Goal: Information Seeking & Learning: Learn about a topic

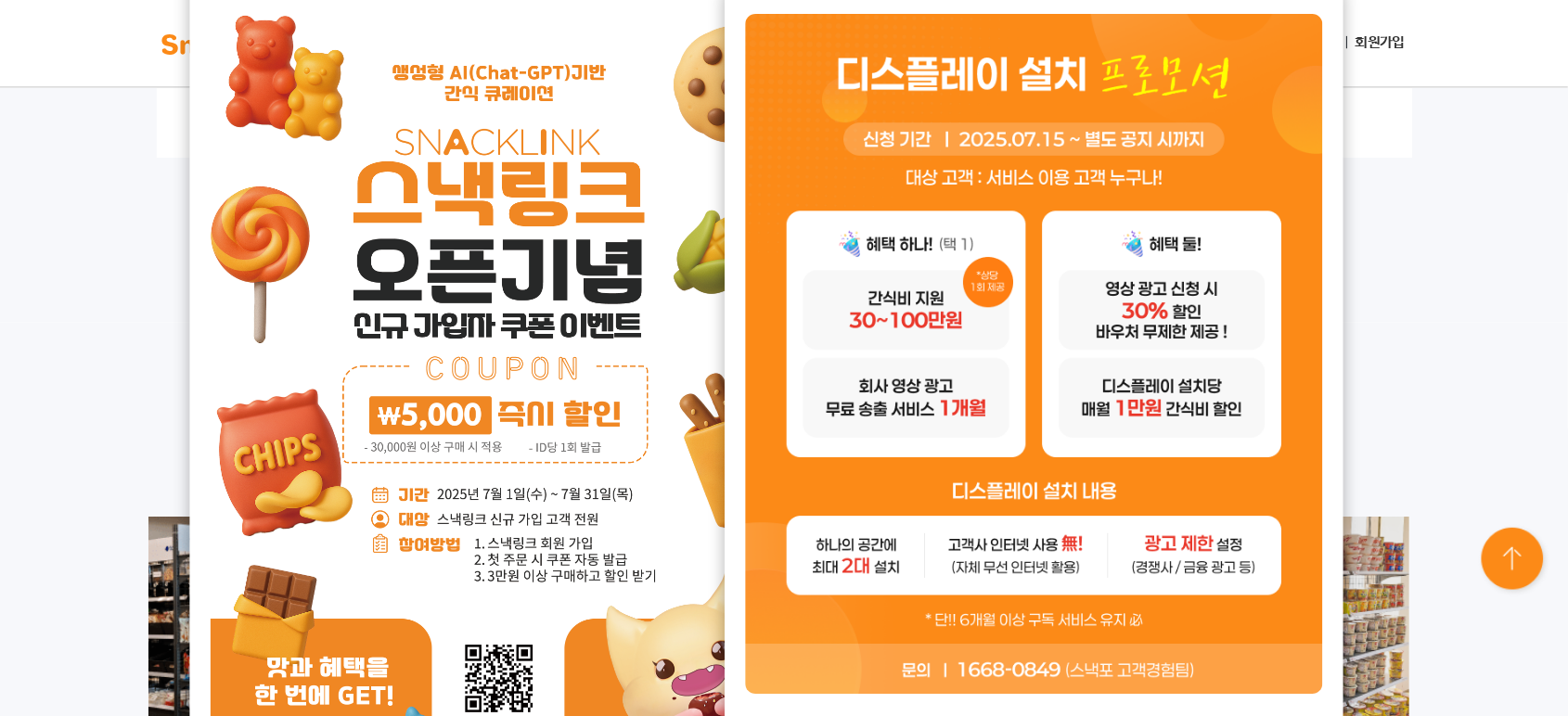
scroll to position [1949, 0]
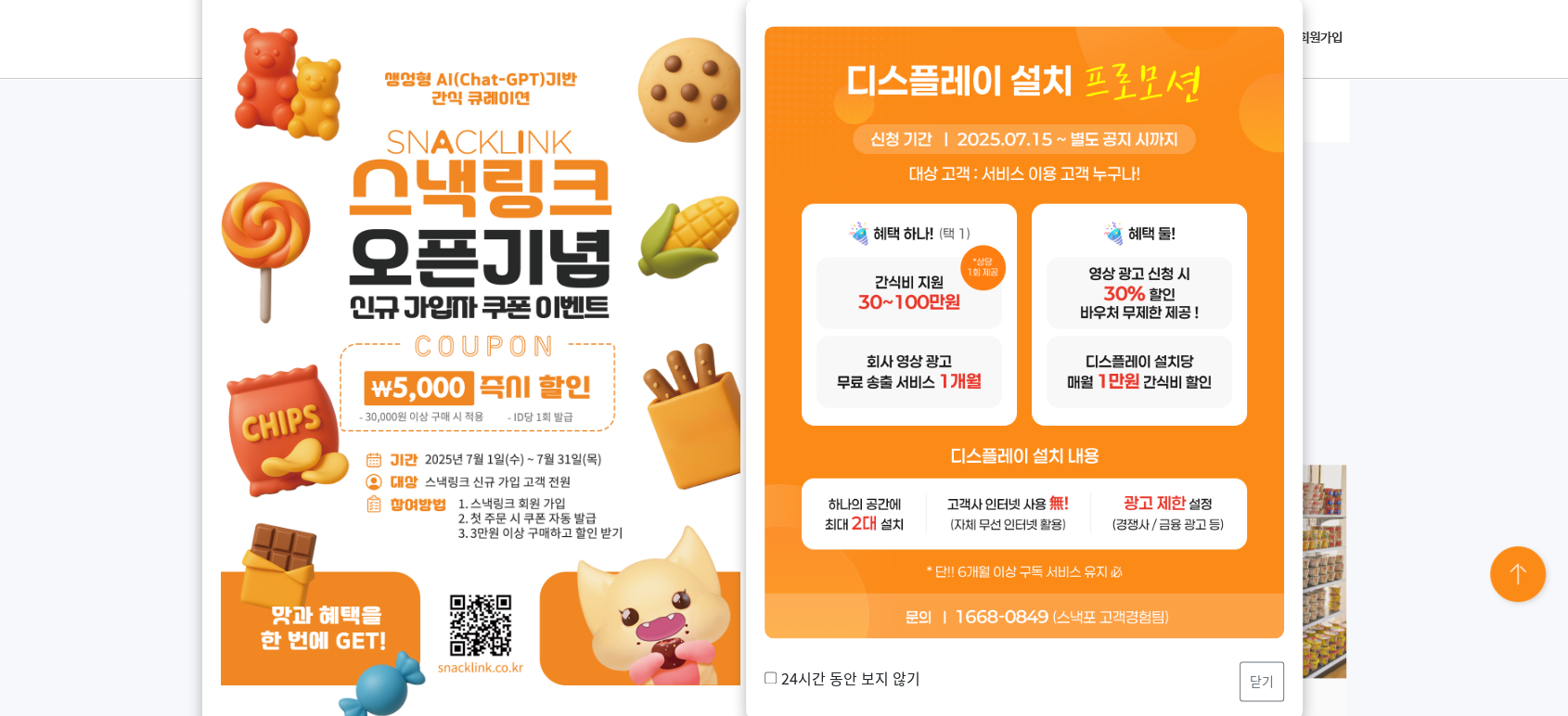
click at [780, 644] on label "24시간 동안 보지 않기" at bounding box center [842, 678] width 156 height 22
click at [777, 644] on input "24시간 동안 보지 않기" at bounding box center [770, 679] width 12 height 12
checkbox input "true"
click at [1277, 644] on button "닫기" at bounding box center [1262, 682] width 45 height 40
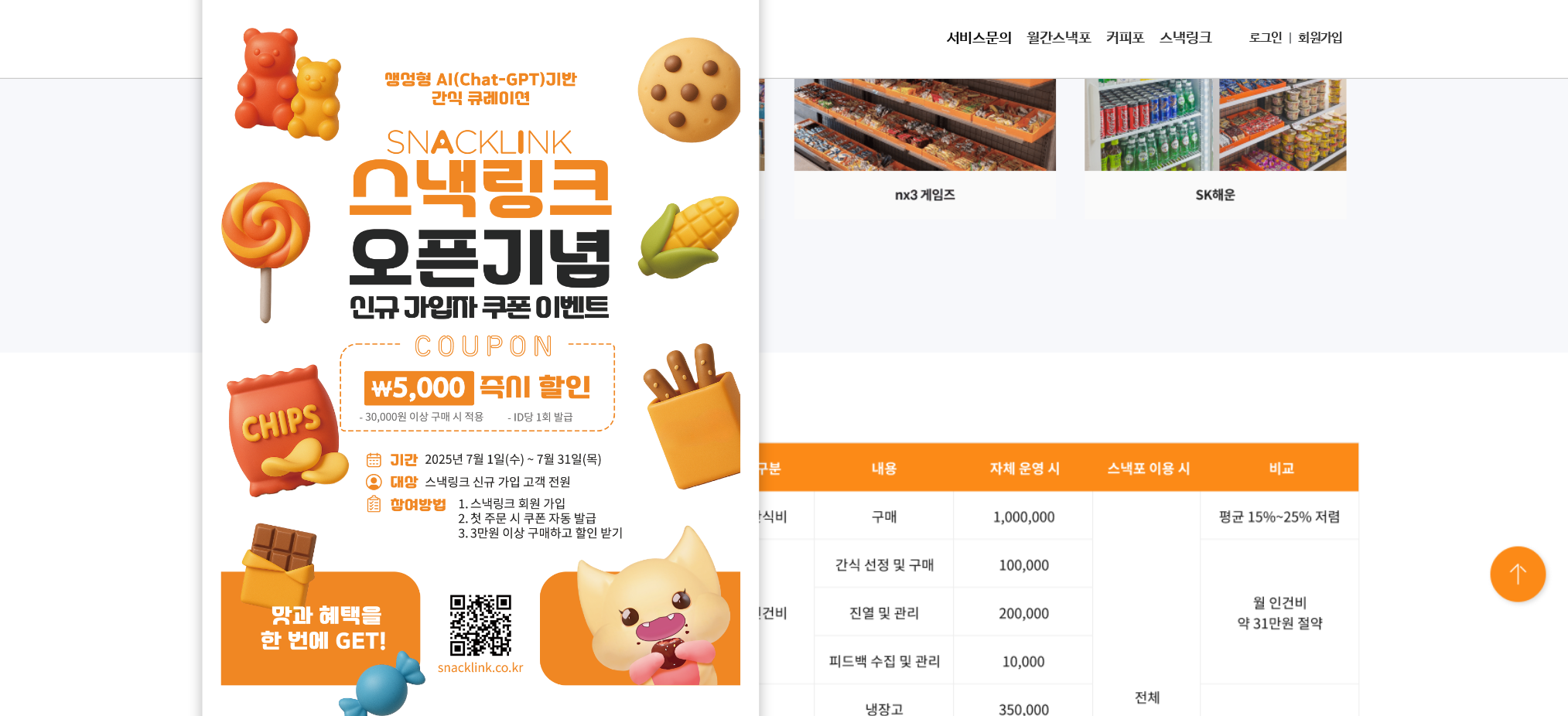
scroll to position [2053, 0]
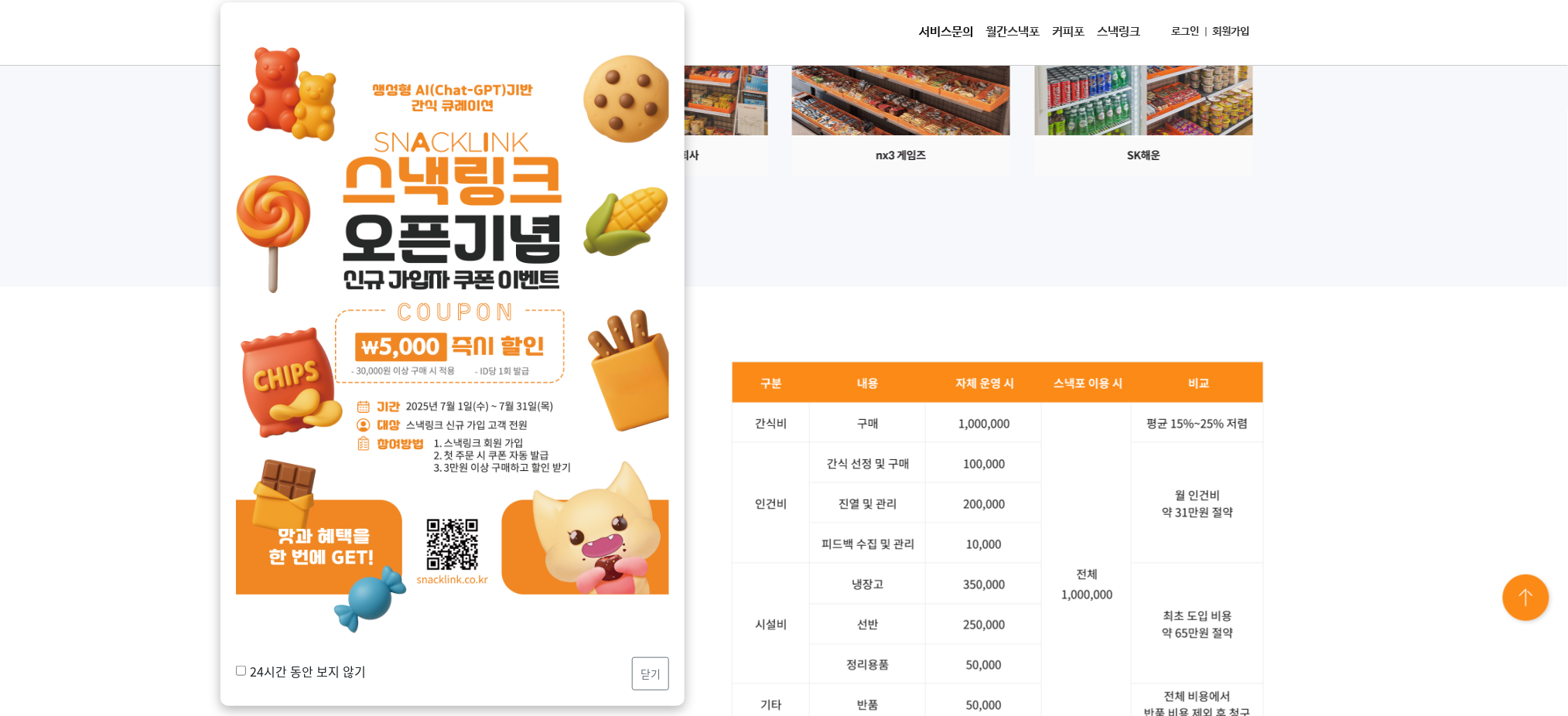
click at [240, 537] on input "24시간 동안 보지 않기" at bounding box center [241, 671] width 10 height 10
checkbox input "true"
click at [649, 537] on button "닫기" at bounding box center [651, 673] width 37 height 33
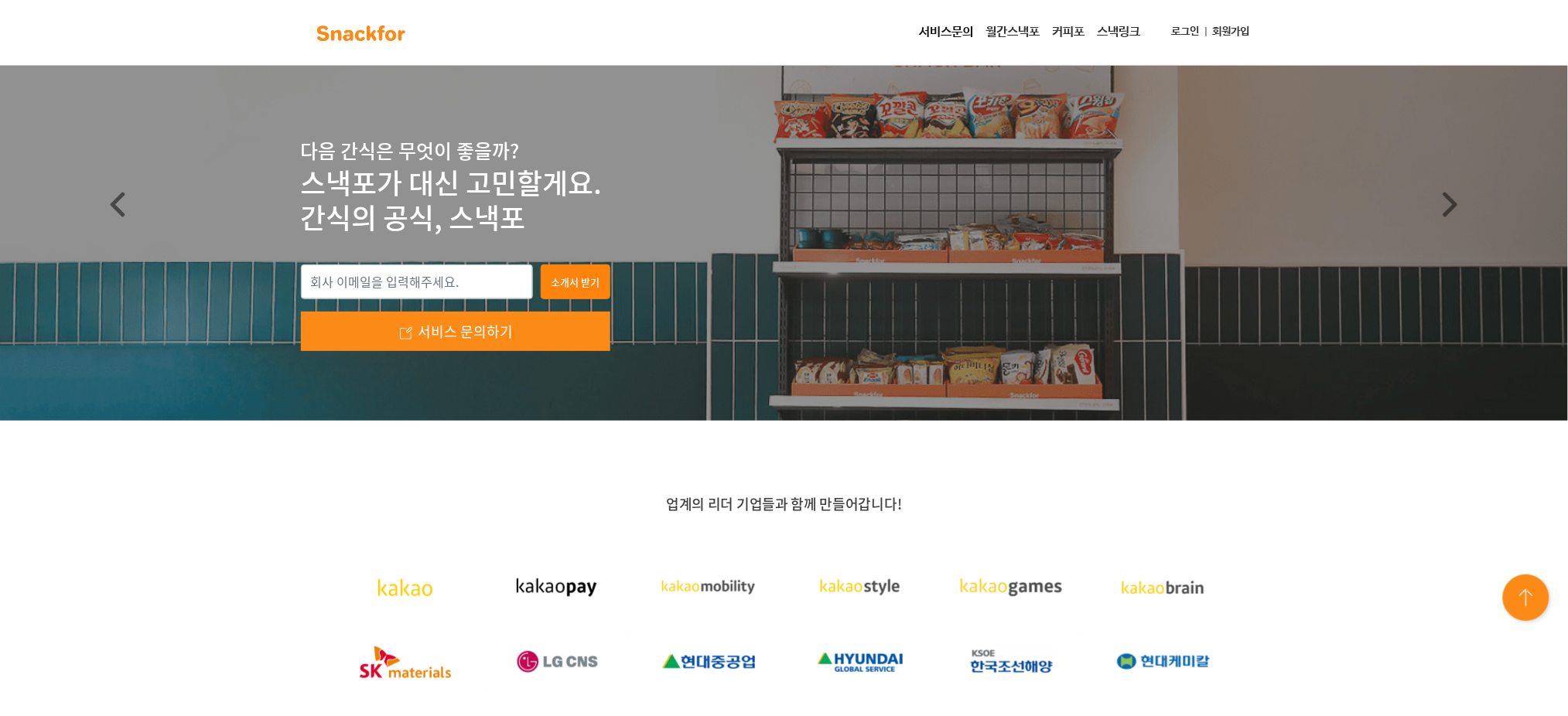
scroll to position [0, 0]
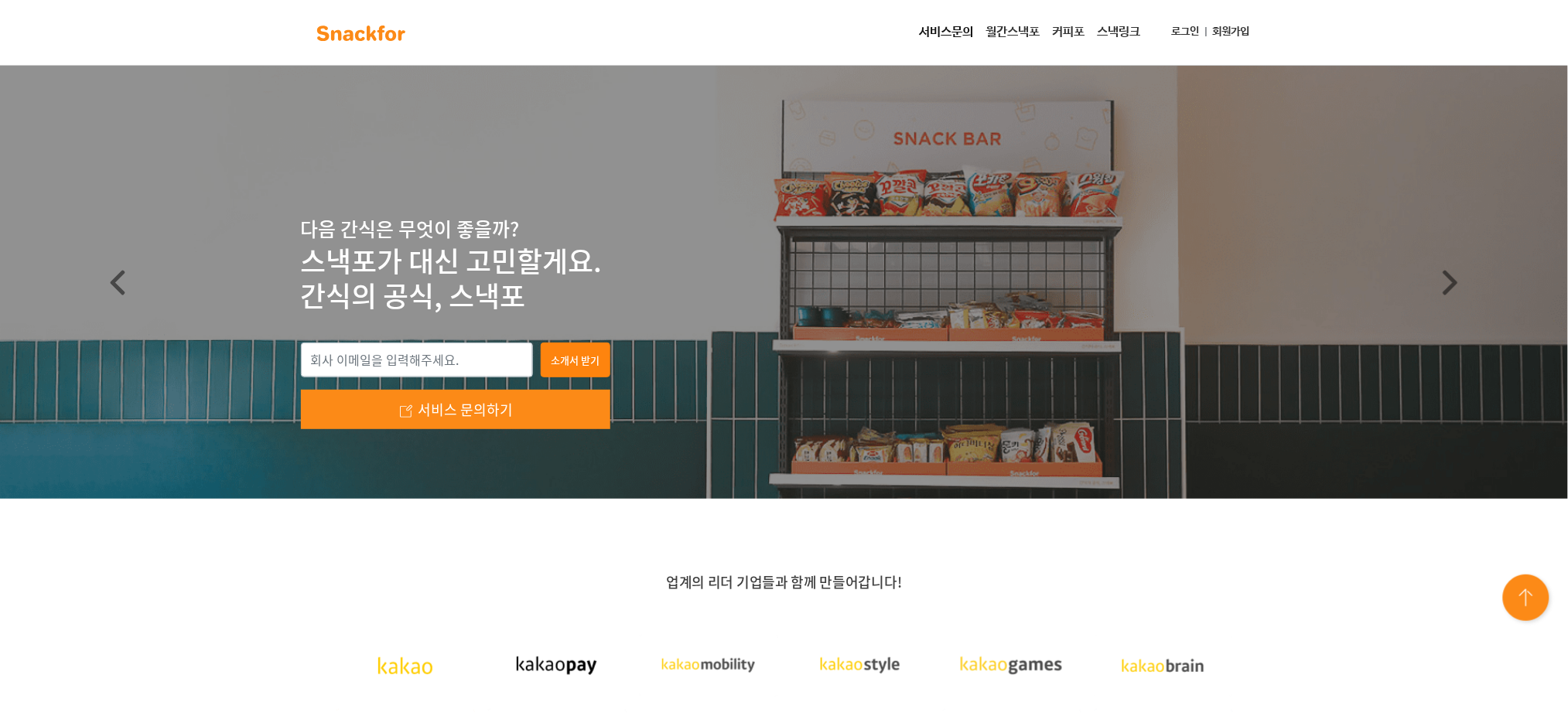
click at [378, 32] on img at bounding box center [361, 33] width 98 height 25
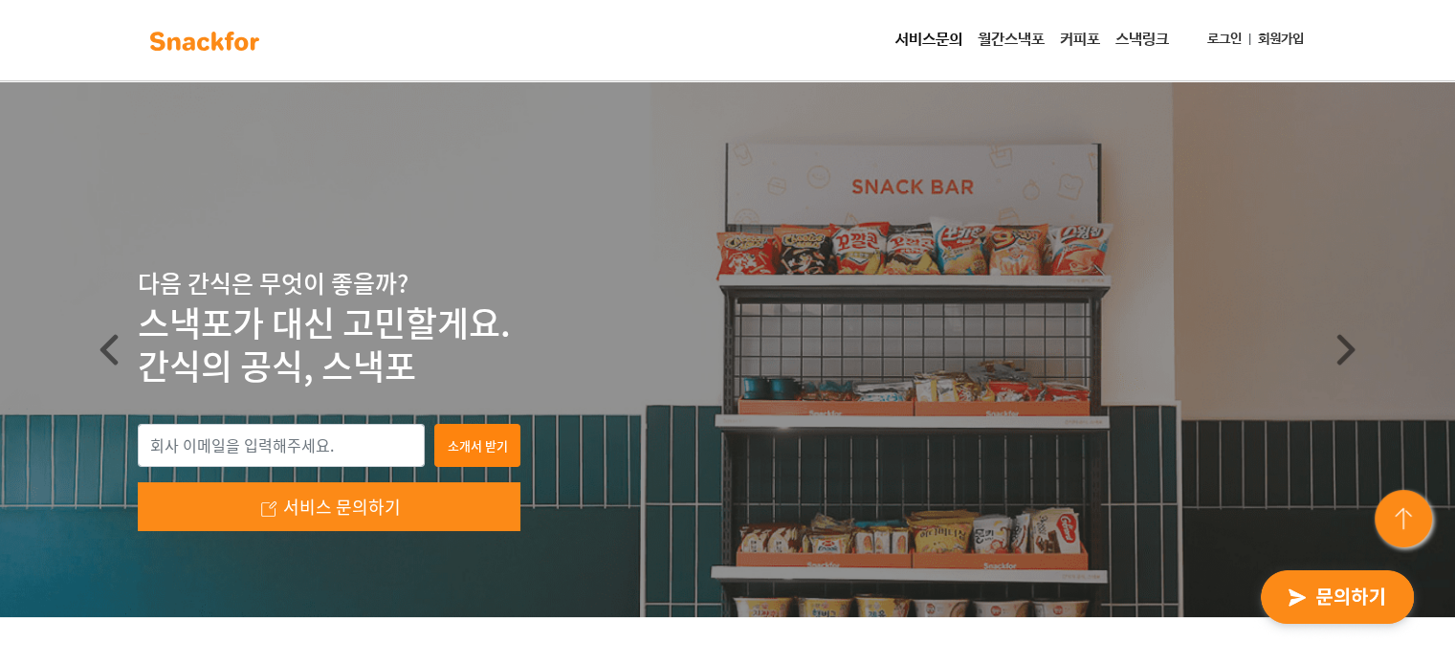
click at [919, 36] on link "서비스문의" at bounding box center [929, 40] width 82 height 38
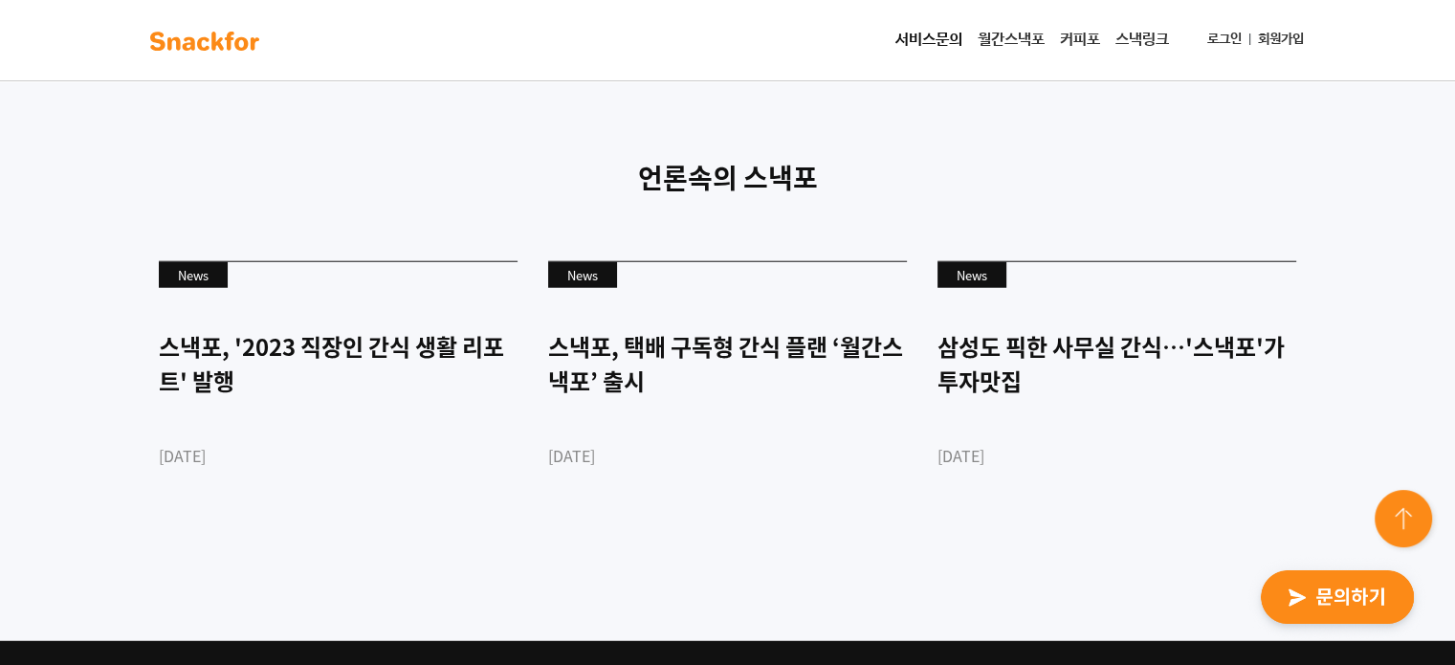
scroll to position [5165, 0]
